Goal: Find specific page/section: Find specific page/section

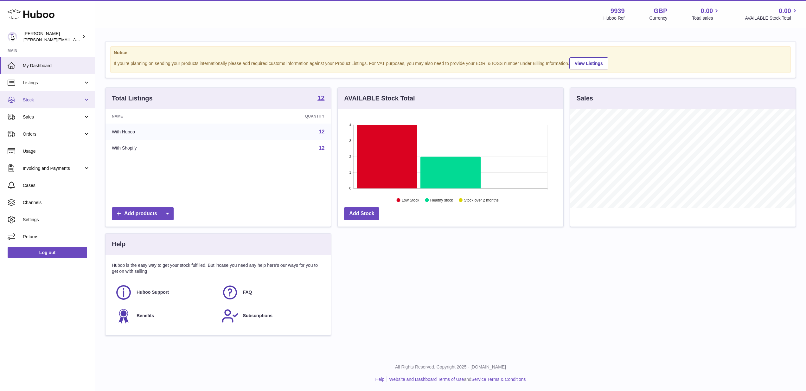
click at [48, 97] on span "Stock" at bounding box center [53, 100] width 61 height 6
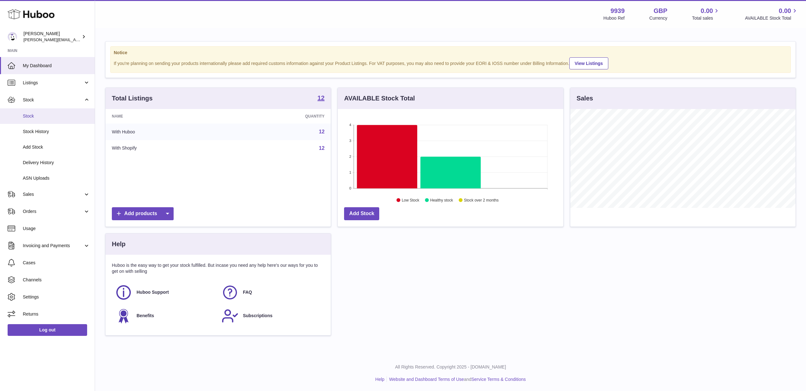
click at [45, 117] on span "Stock" at bounding box center [56, 116] width 67 height 6
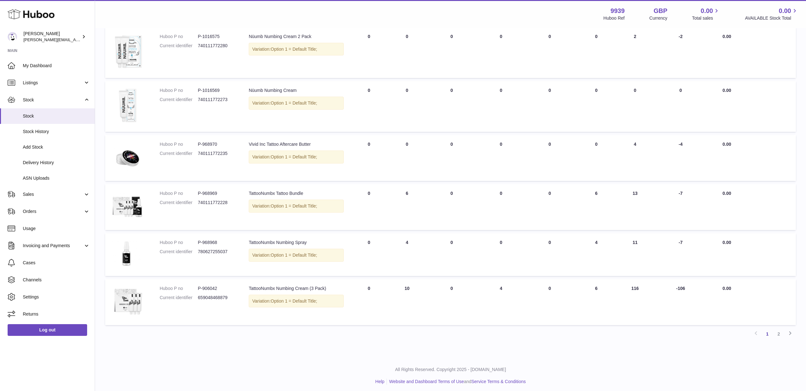
scroll to position [295, 0]
click at [782, 330] on link "2" at bounding box center [778, 334] width 11 height 11
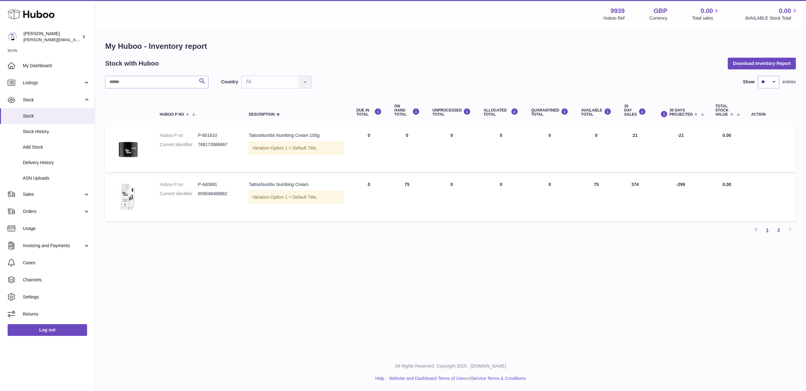
click at [768, 231] on link "1" at bounding box center [767, 229] width 11 height 11
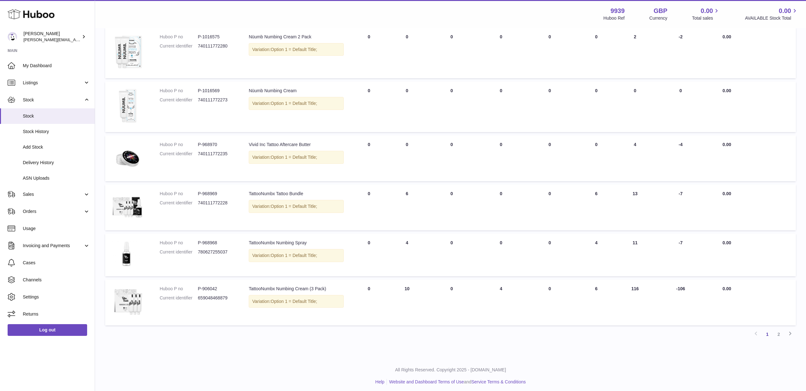
scroll to position [295, 0]
click at [781, 334] on link "2" at bounding box center [778, 334] width 11 height 11
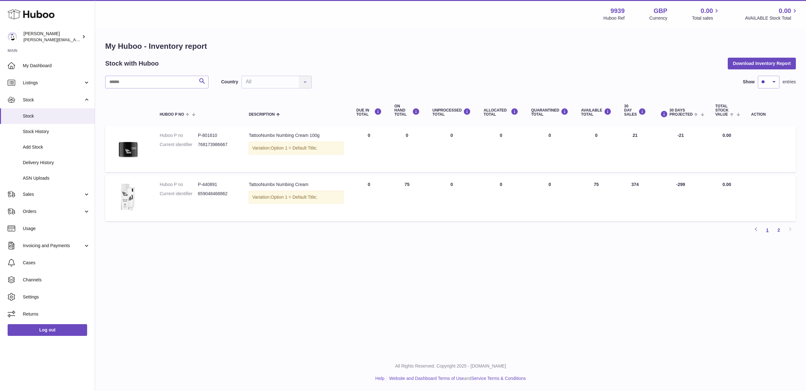
click at [768, 227] on link "1" at bounding box center [767, 229] width 11 height 11
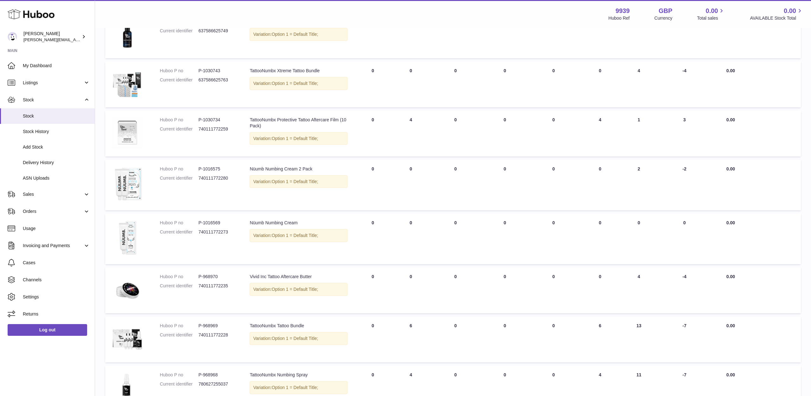
scroll to position [163, 0]
click at [43, 197] on link "Sales" at bounding box center [47, 194] width 95 height 17
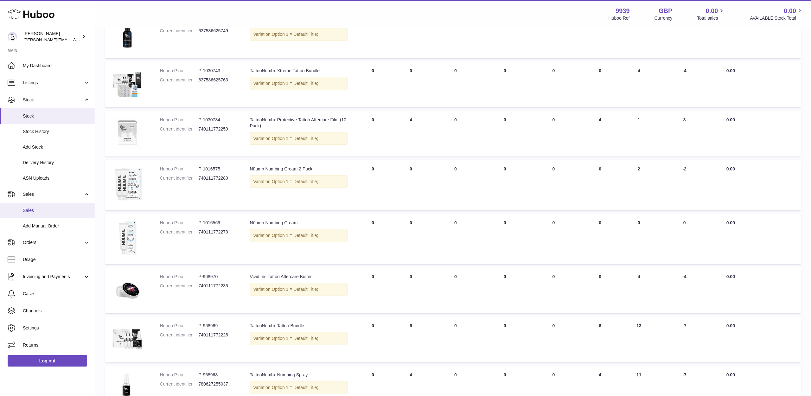
click at [41, 208] on span "Sales" at bounding box center [56, 211] width 67 height 6
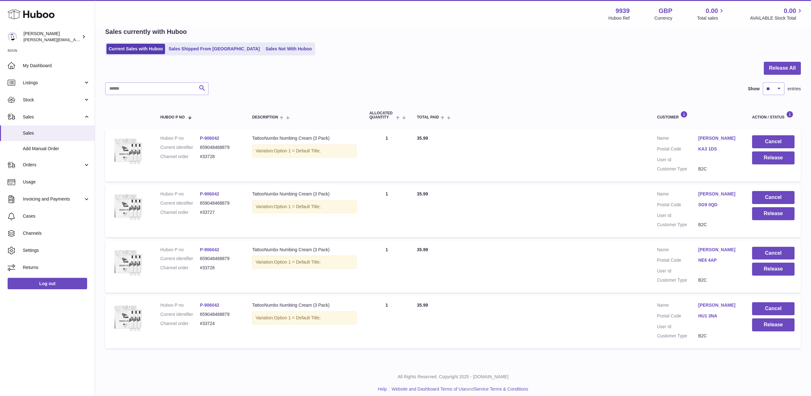
scroll to position [30, 0]
